Goal: Transaction & Acquisition: Purchase product/service

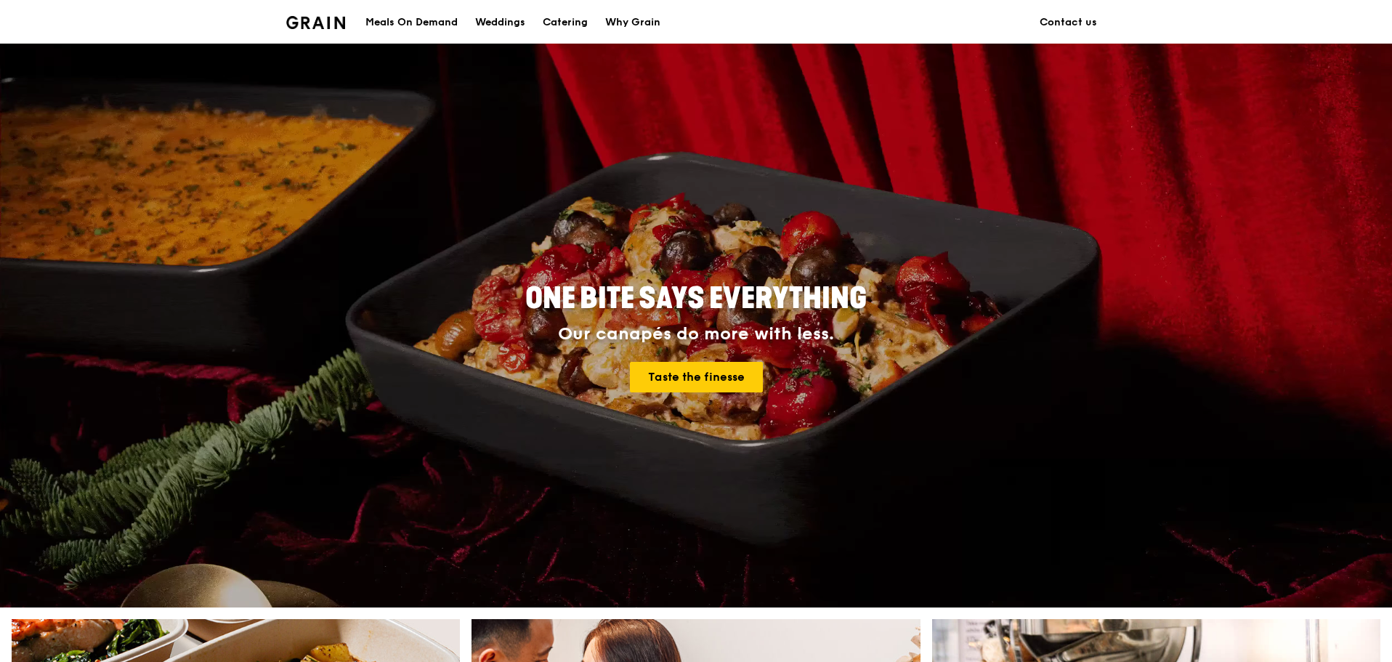
scroll to position [291, 0]
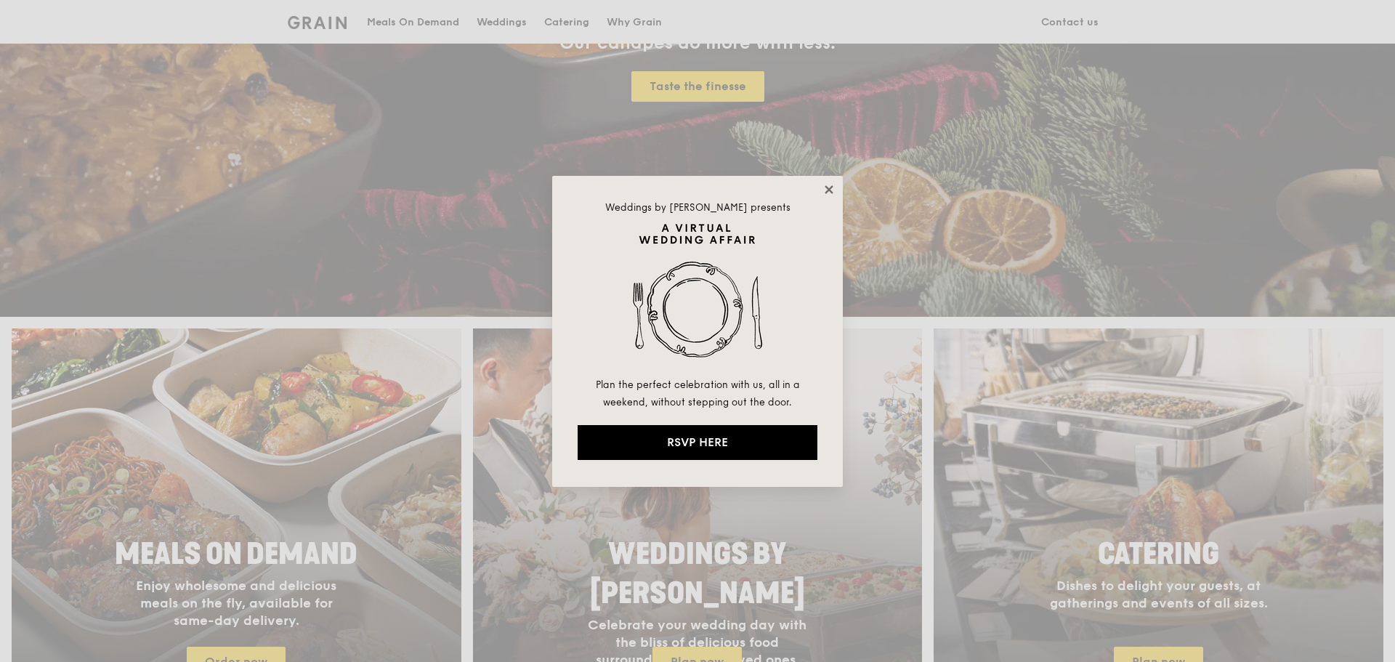
click at [828, 190] on icon at bounding box center [829, 189] width 8 height 8
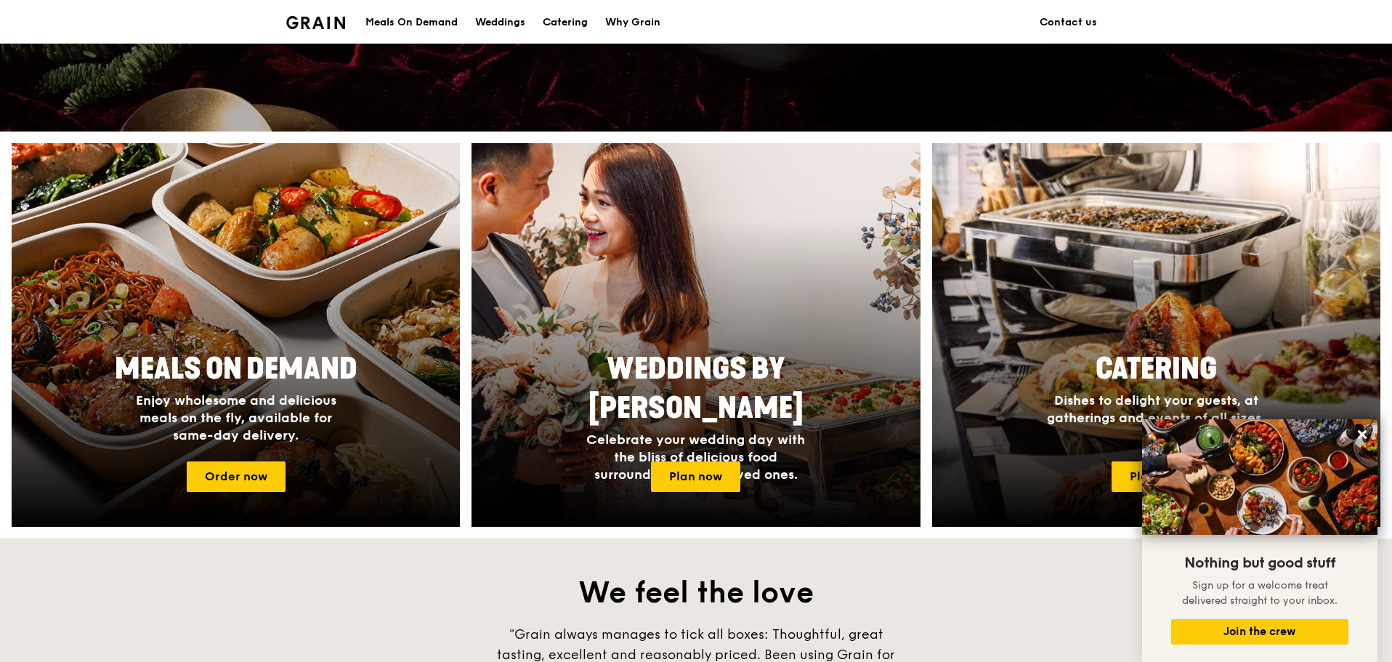
scroll to position [436, 0]
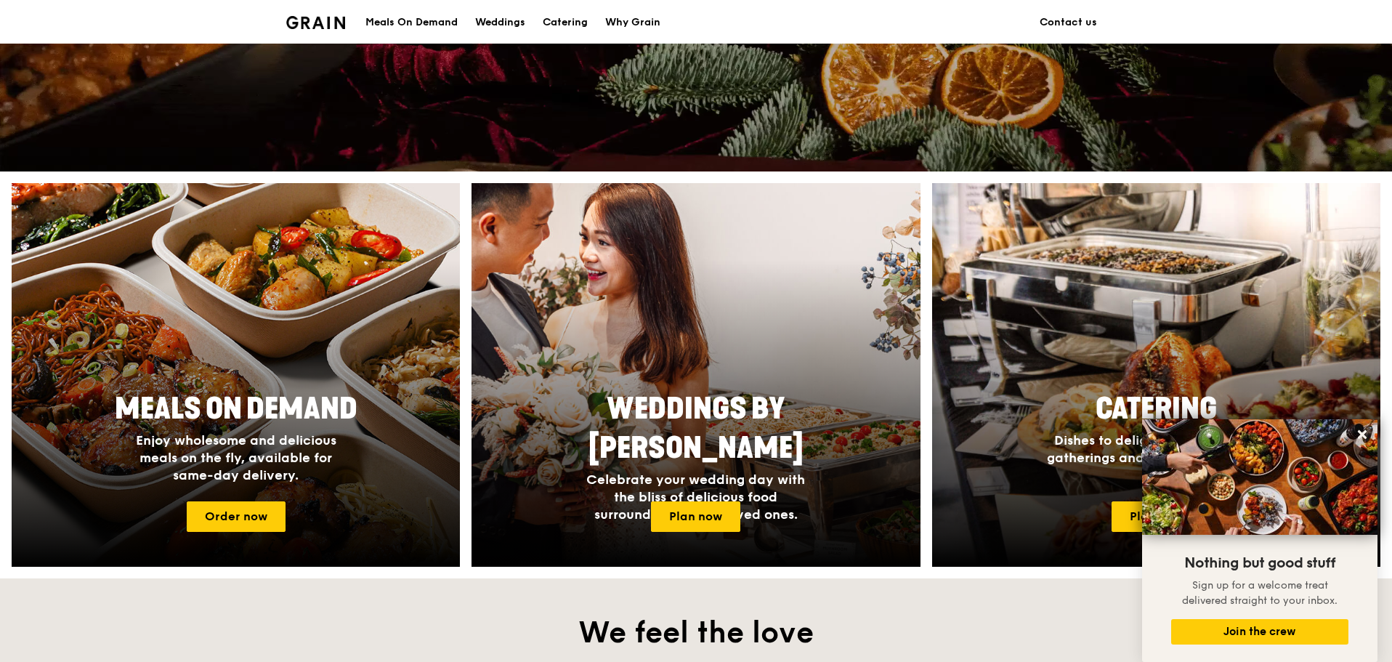
click at [442, 12] on div "Meals On Demand" at bounding box center [412, 23] width 92 height 44
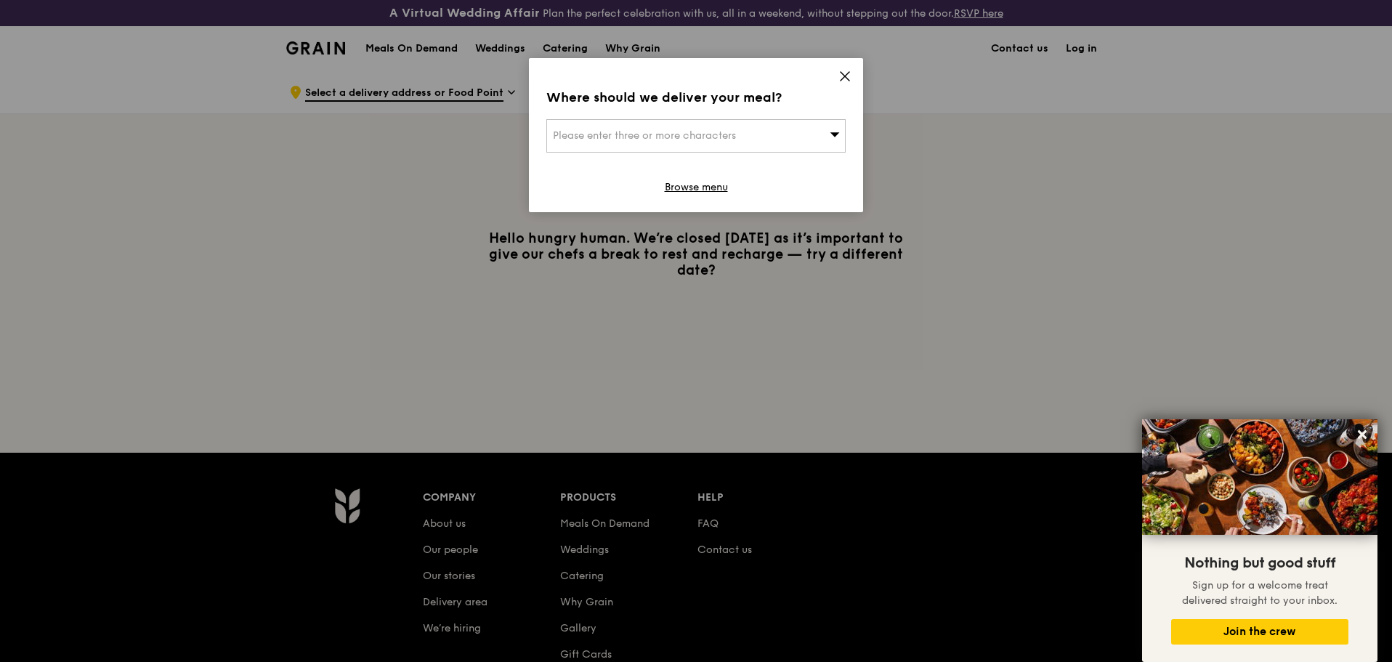
click at [854, 67] on div "Where should we deliver your meal? Please enter three or more characters Browse…" at bounding box center [696, 135] width 334 height 154
click at [848, 71] on icon at bounding box center [845, 76] width 13 height 13
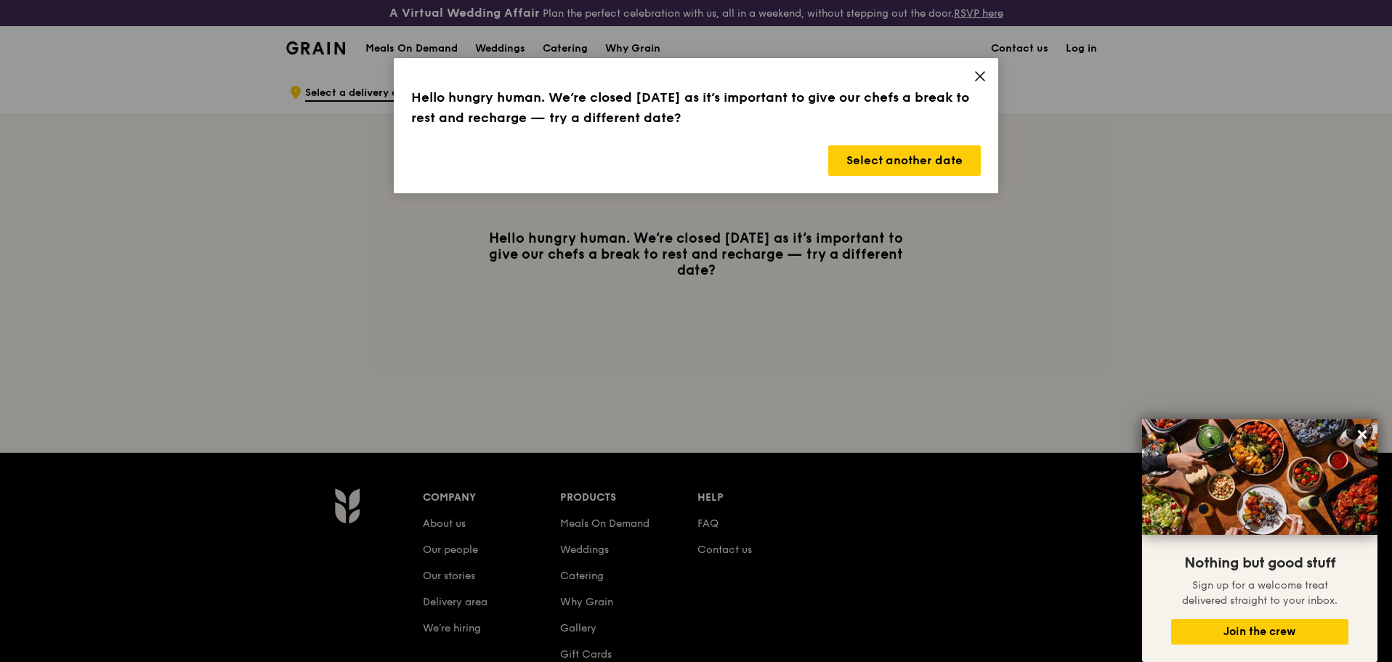
click at [983, 80] on icon at bounding box center [980, 76] width 13 height 13
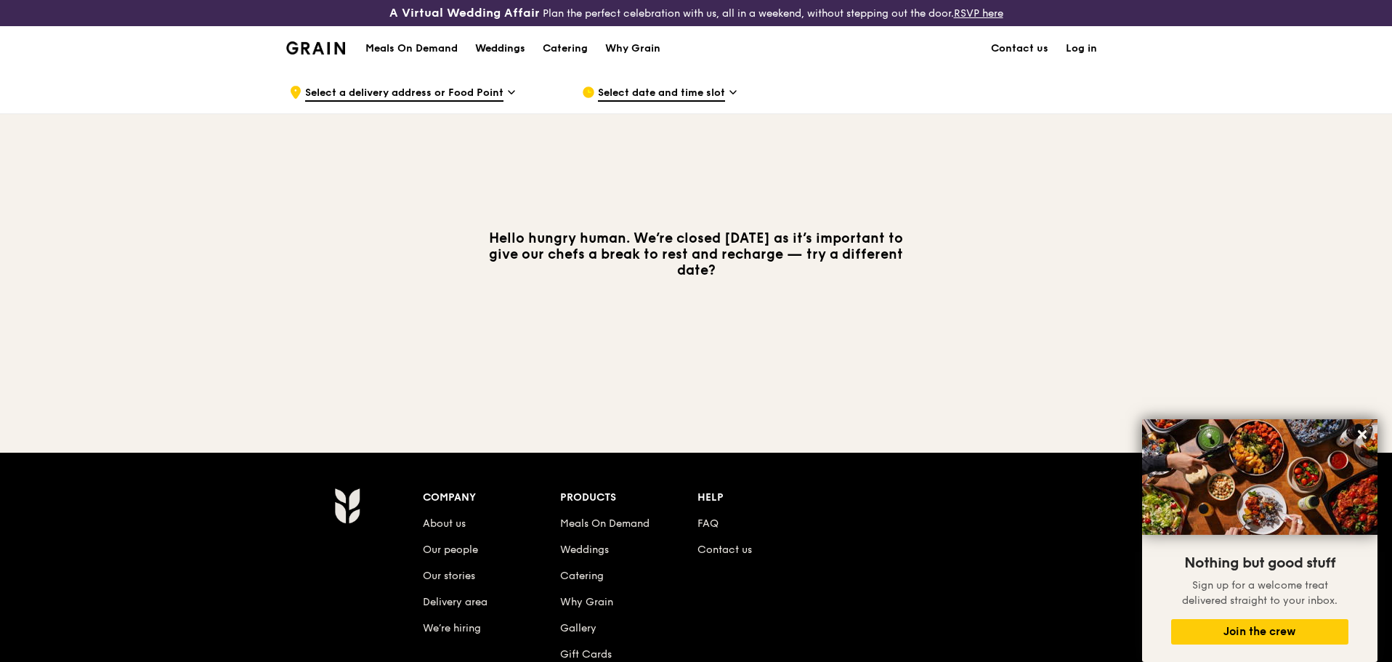
click at [531, 44] on link "Weddings" at bounding box center [501, 49] width 68 height 44
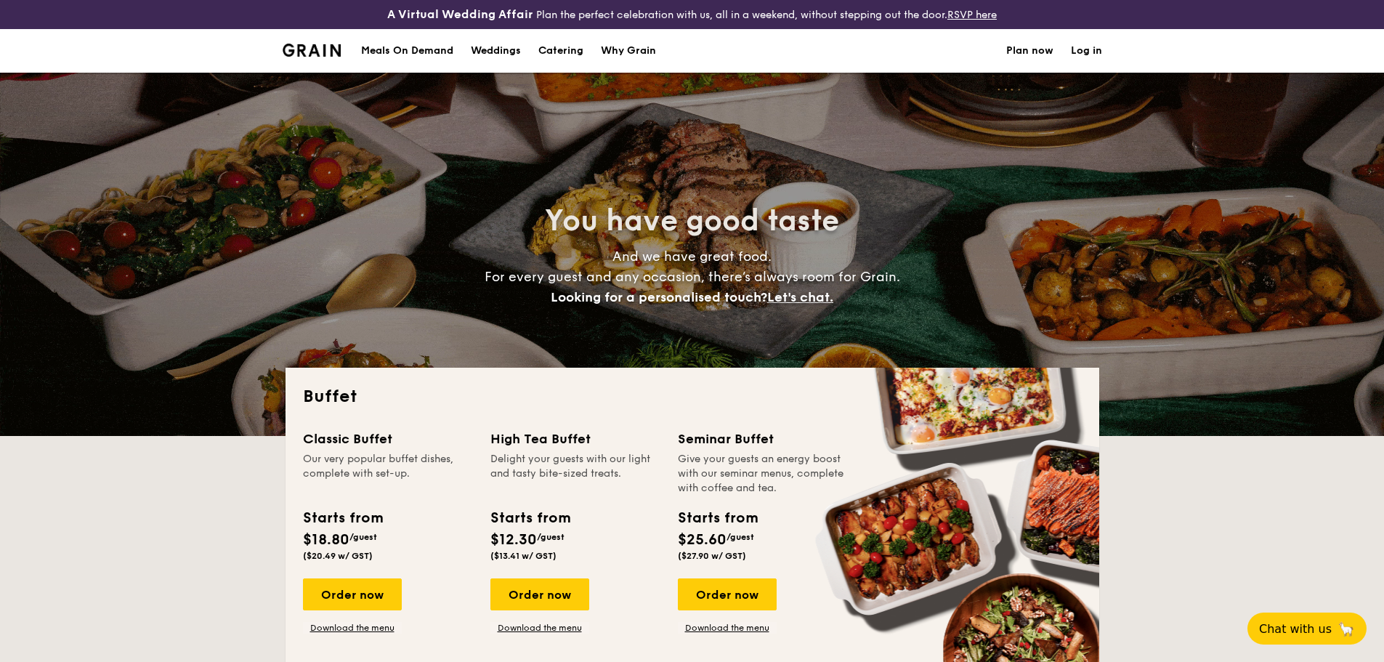
select select
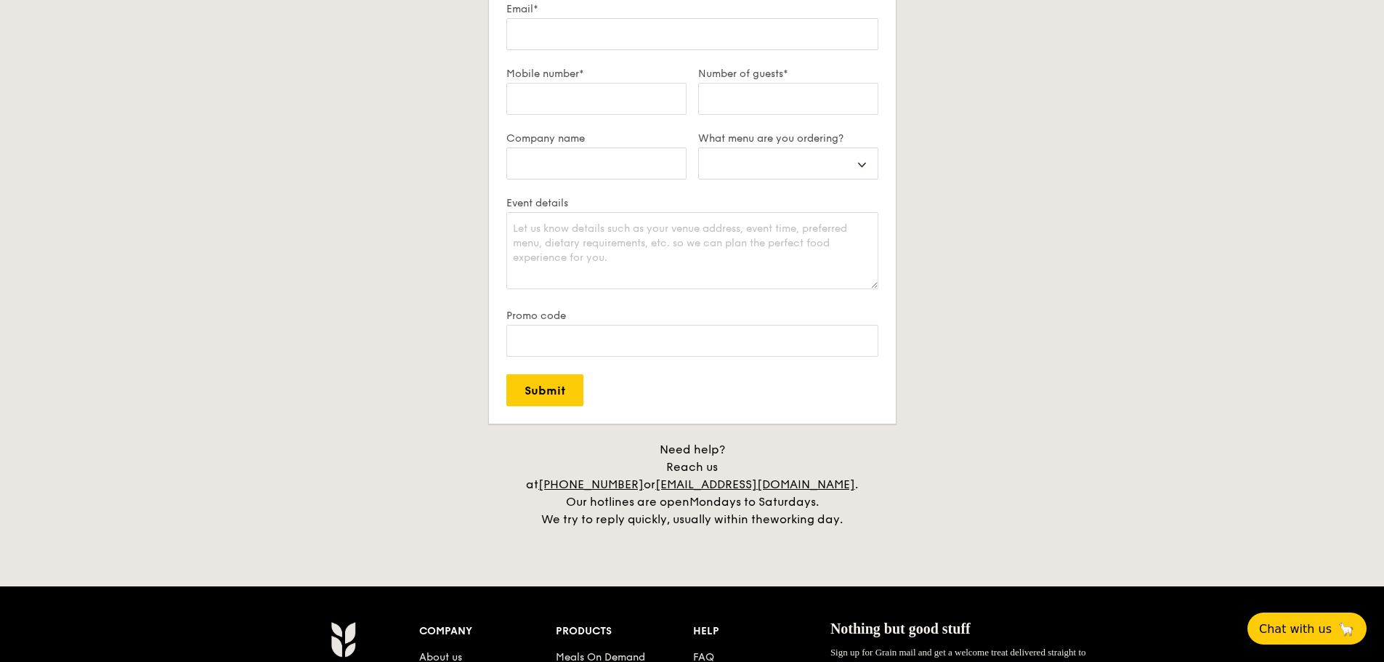
scroll to position [2907, 0]
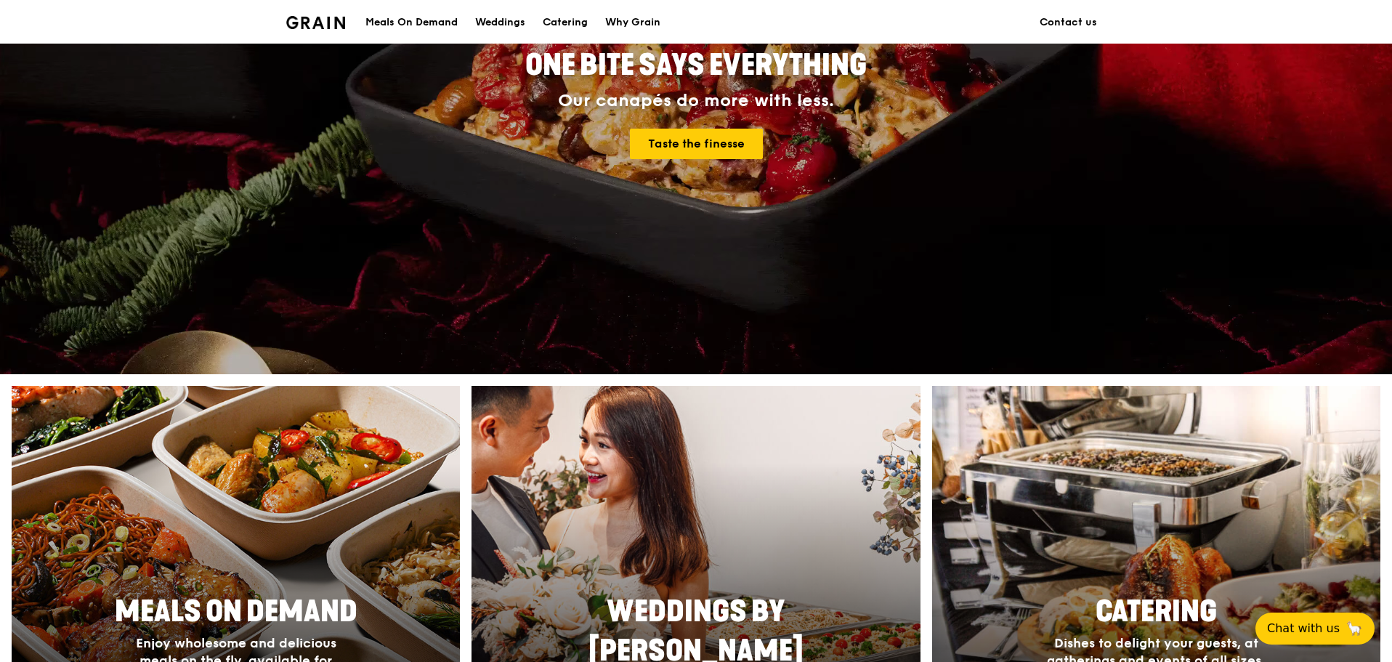
scroll to position [218, 0]
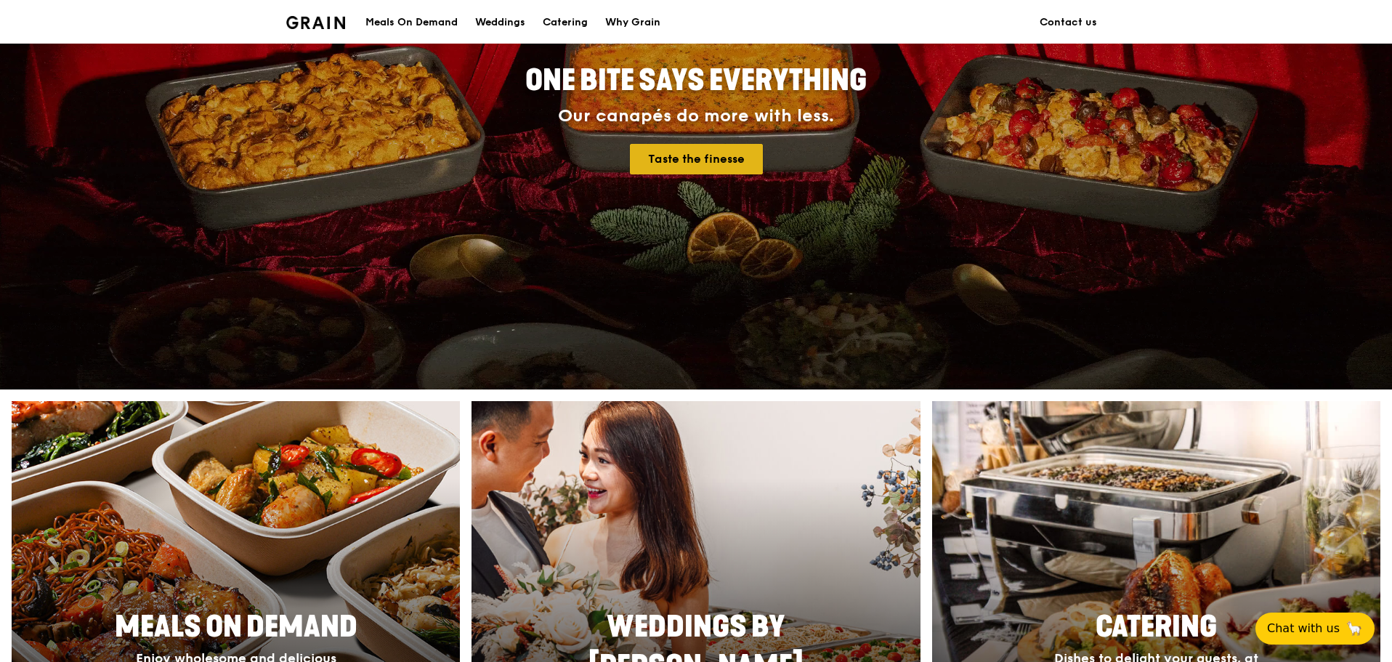
click at [711, 170] on link "Taste the finesse" at bounding box center [696, 159] width 133 height 31
